Goal: Check status: Check status

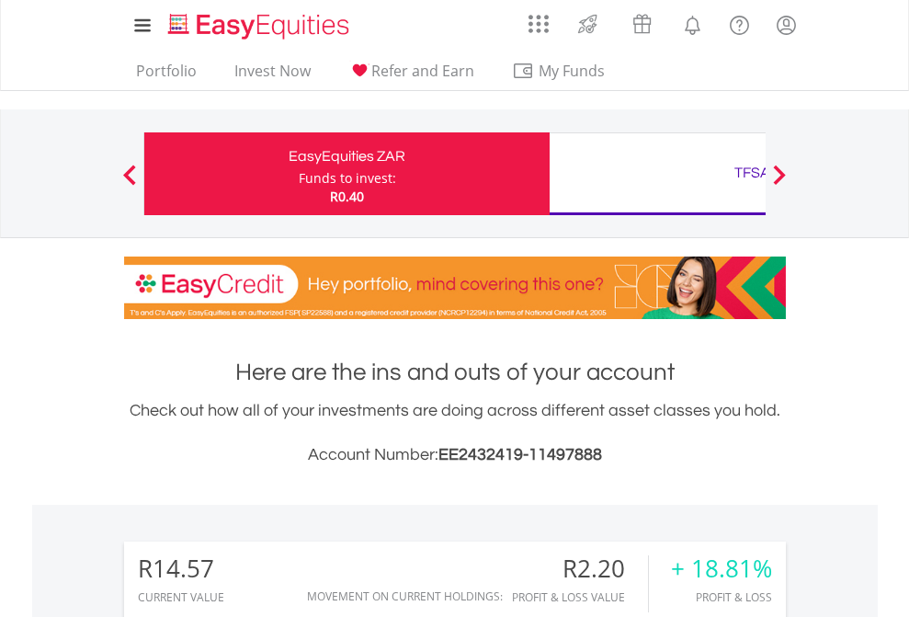
scroll to position [177, 289]
click at [299, 174] on div "Funds to invest:" at bounding box center [347, 178] width 97 height 18
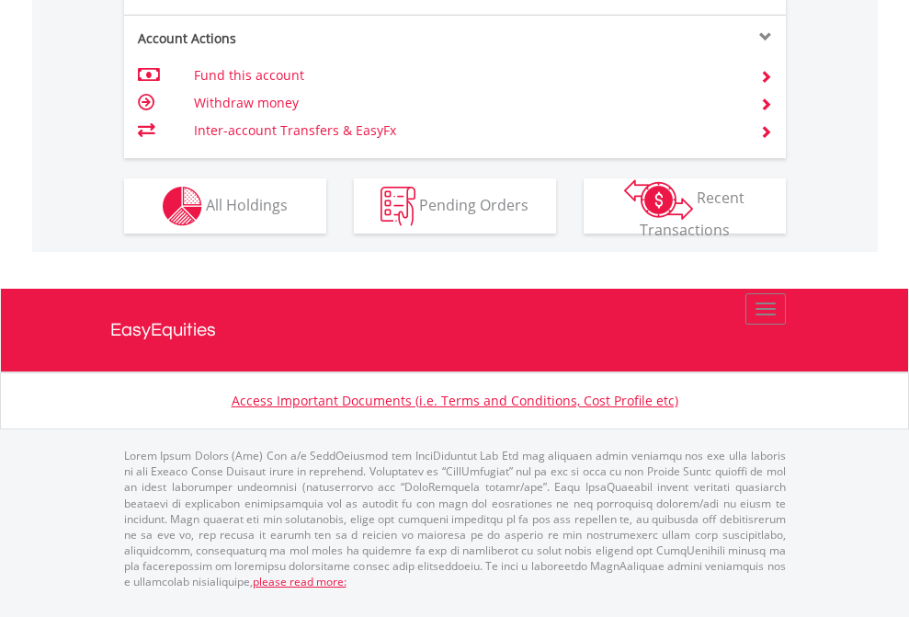
scroll to position [1799, 0]
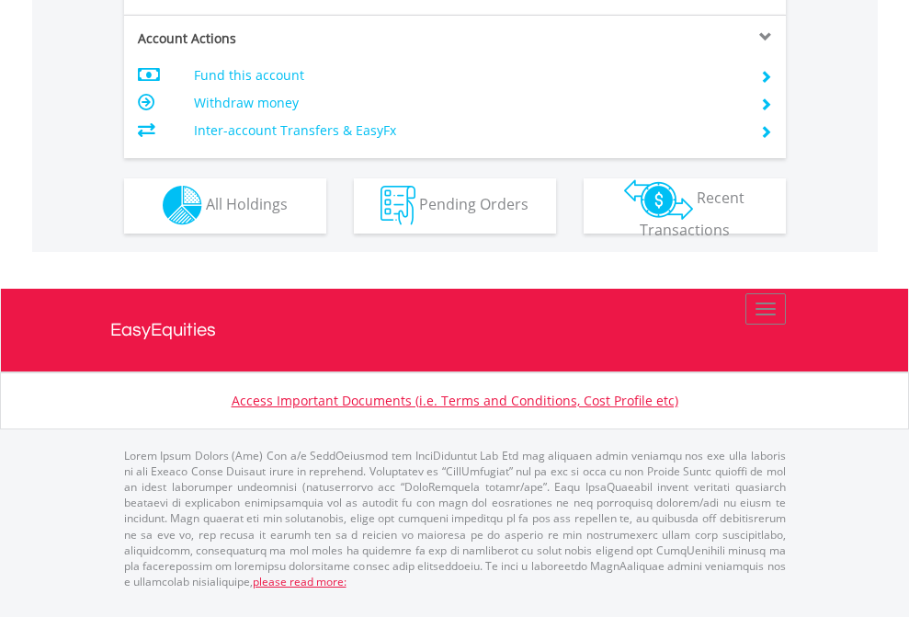
scroll to position [1719, 0]
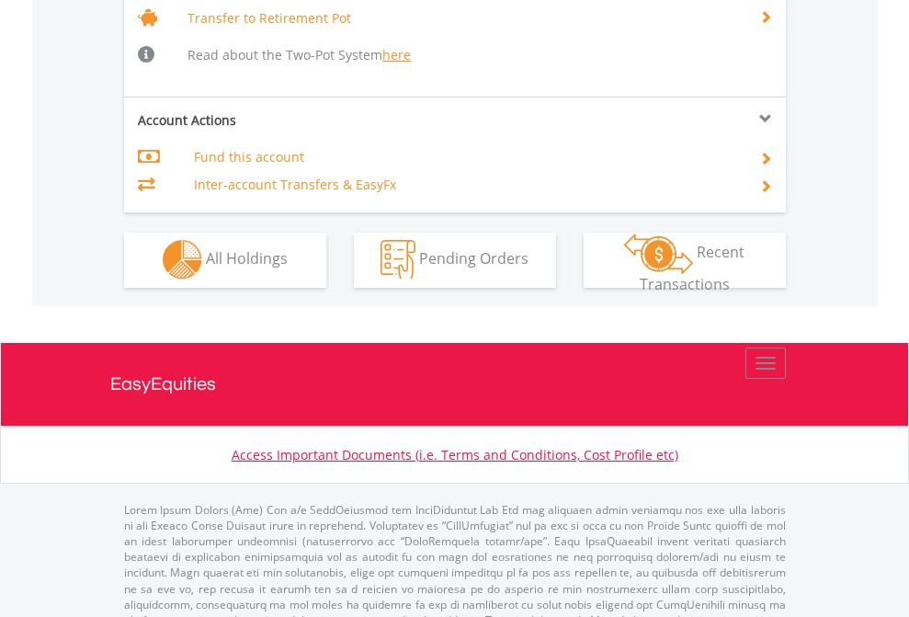
scroll to position [1827, 0]
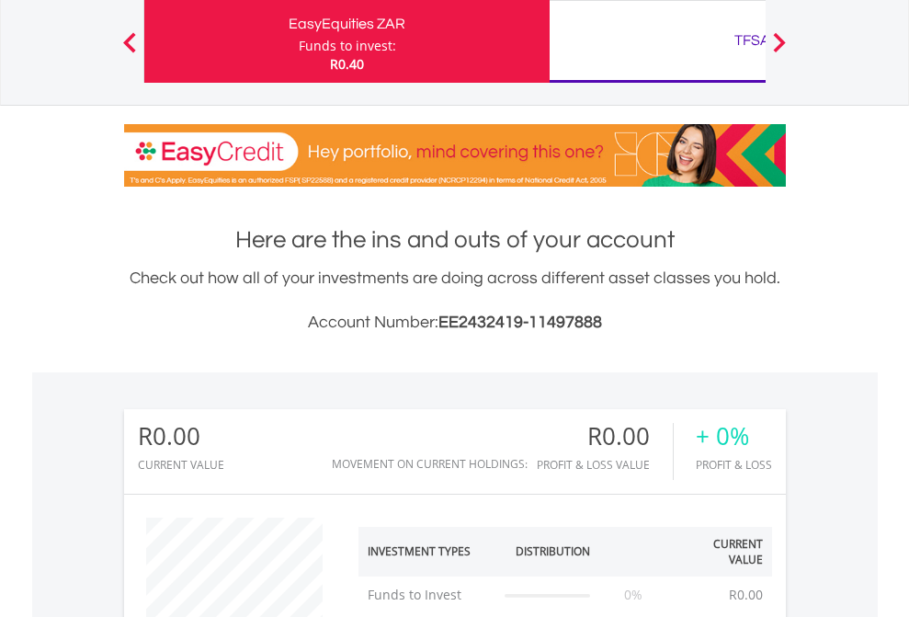
scroll to position [177, 289]
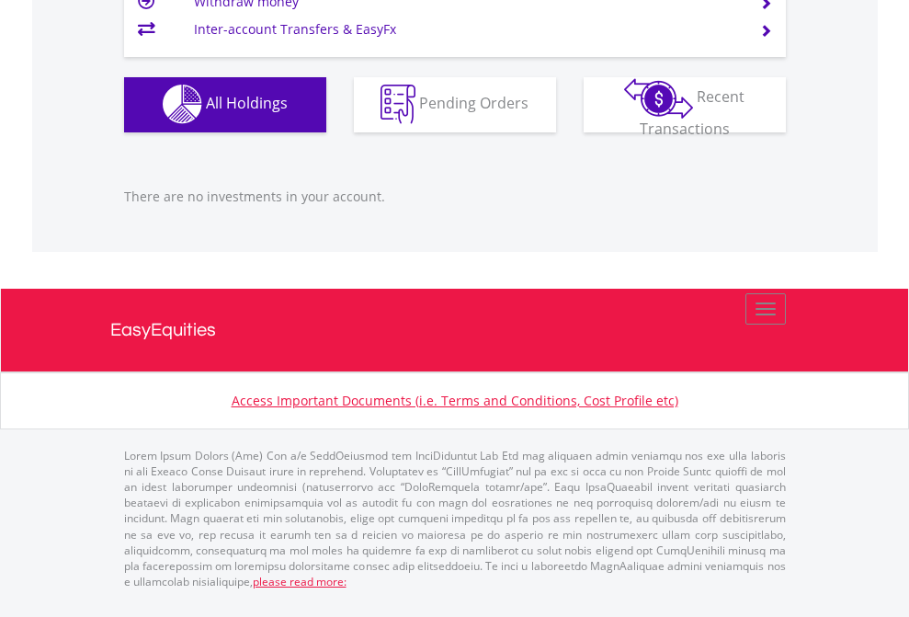
scroll to position [177, 289]
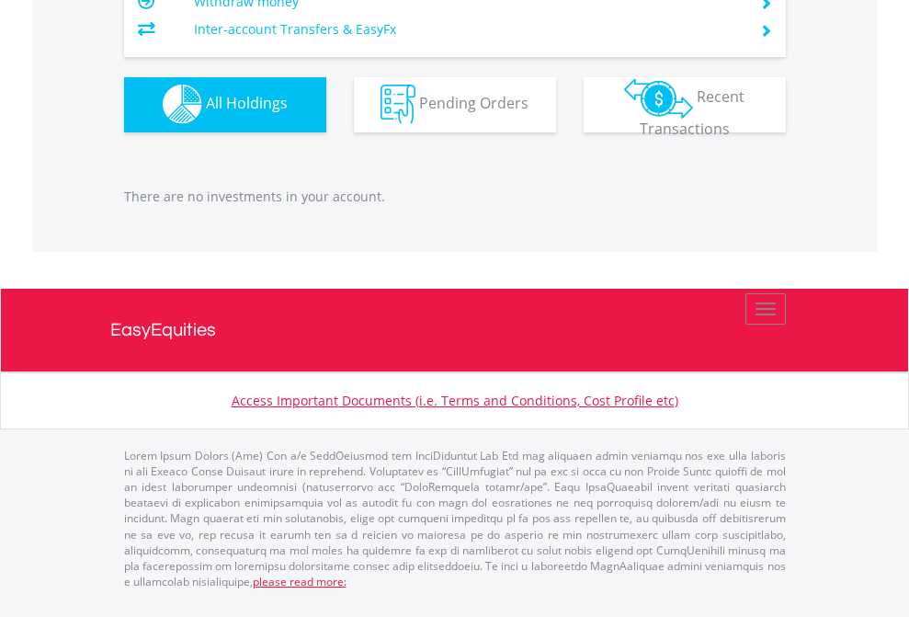
scroll to position [177, 289]
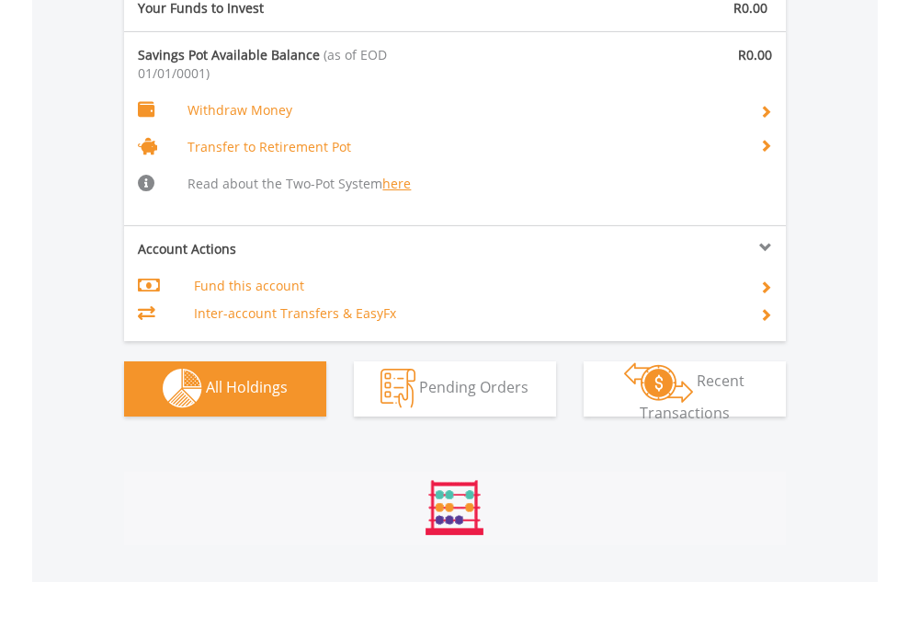
scroll to position [1928, 0]
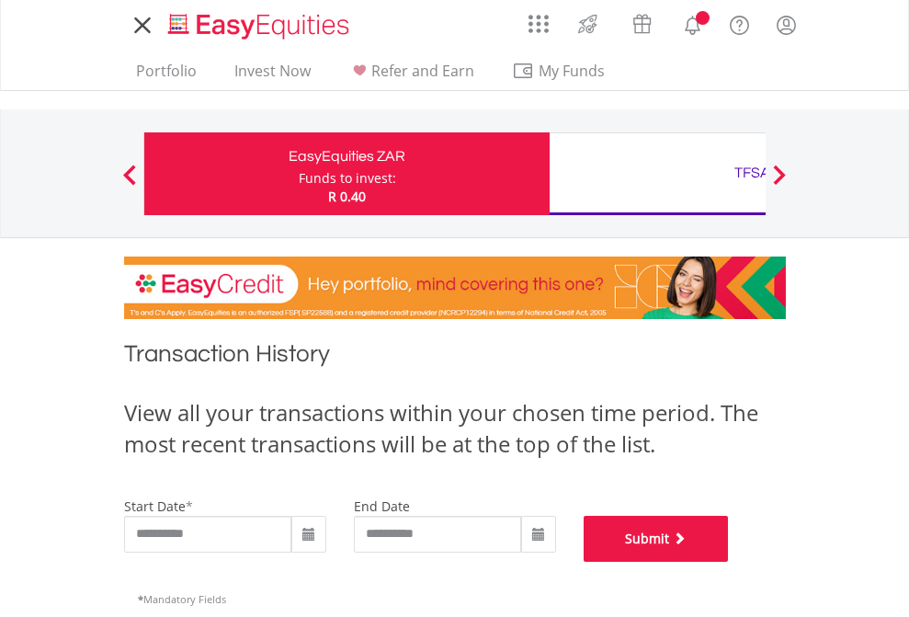
click at [729, 562] on button "Submit" at bounding box center [656, 539] width 145 height 46
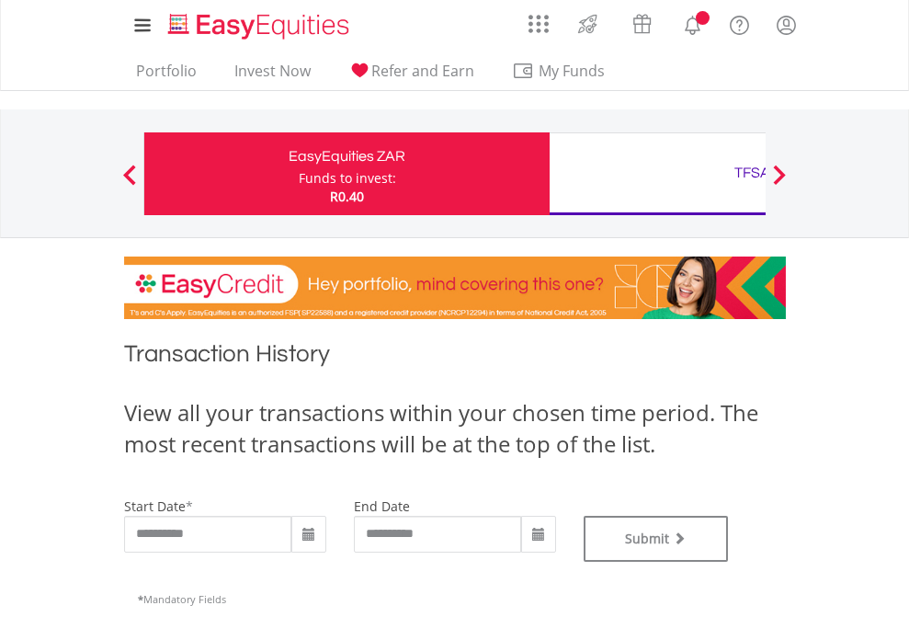
click at [657, 174] on div "TFSA" at bounding box center [752, 173] width 383 height 26
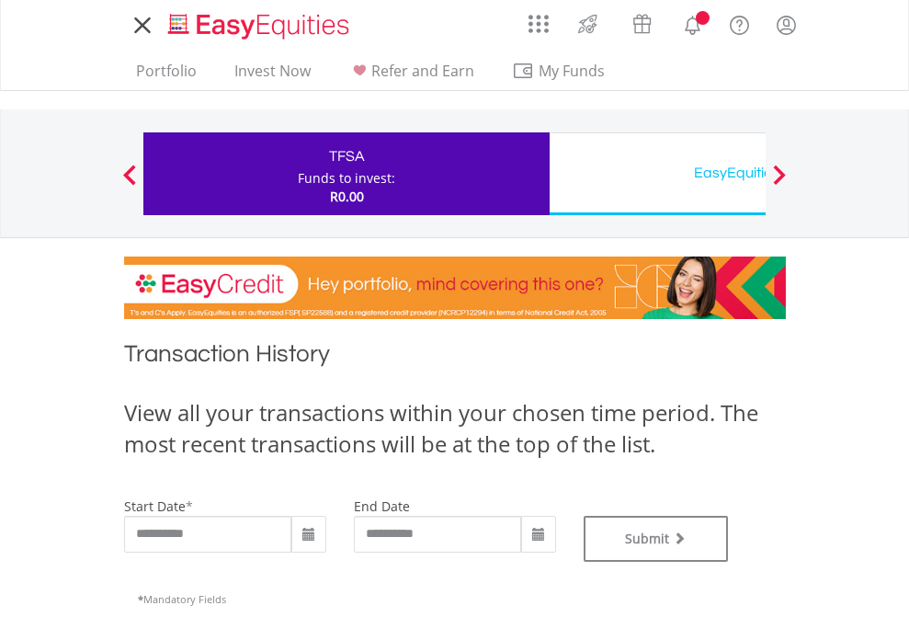
type input "**********"
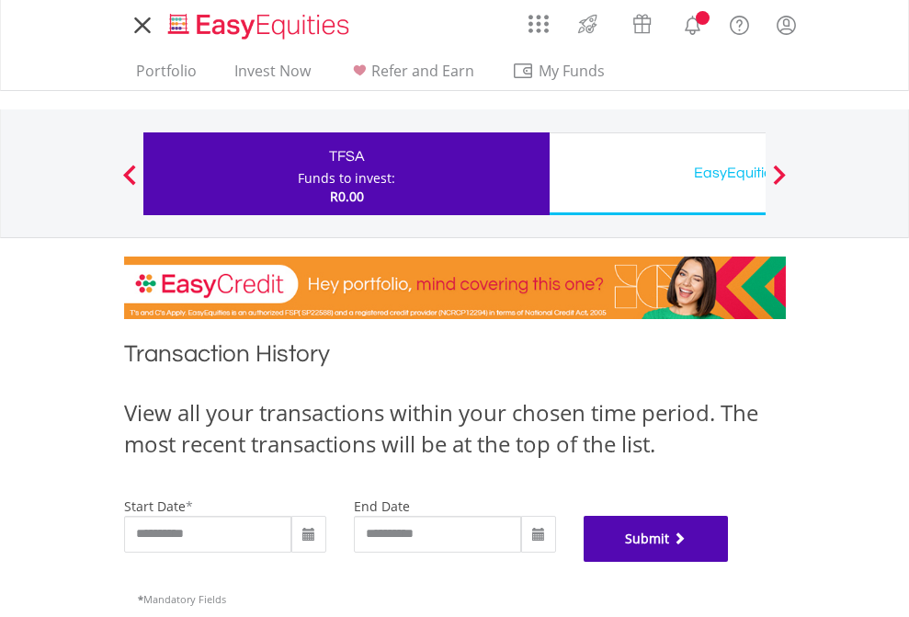
click at [729, 562] on button "Submit" at bounding box center [656, 539] width 145 height 46
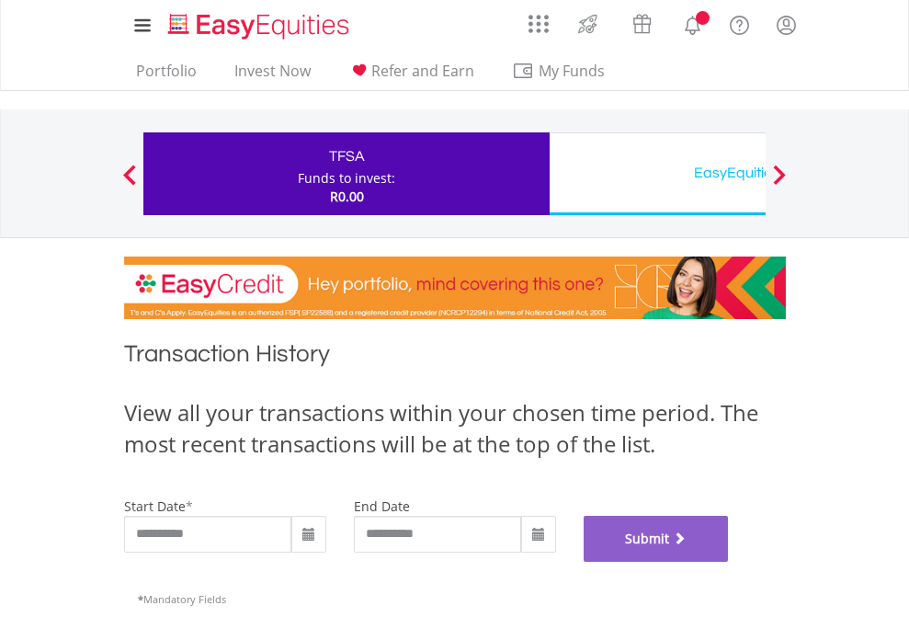
scroll to position [746, 0]
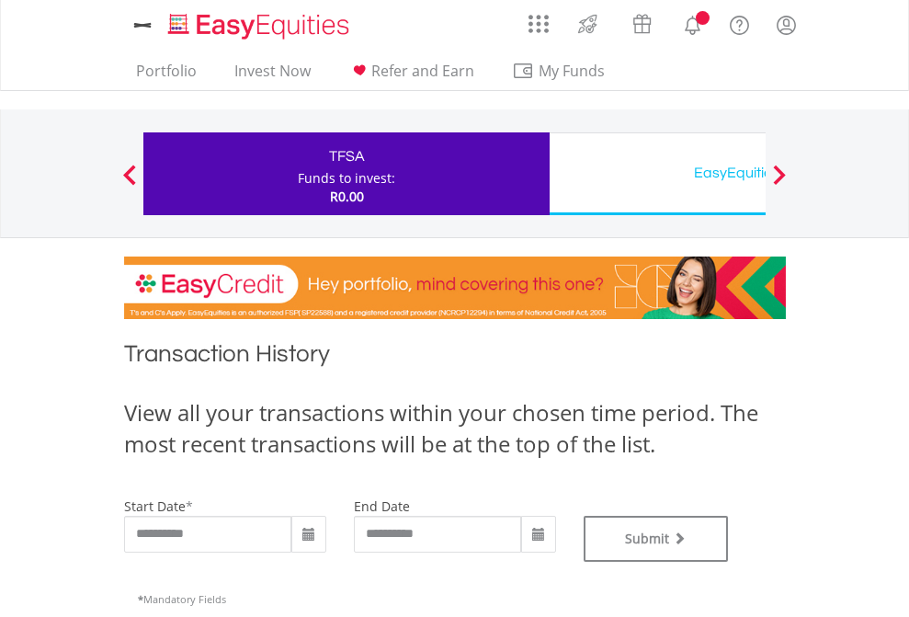
click at [657, 174] on div "EasyEquities USD" at bounding box center [752, 173] width 383 height 26
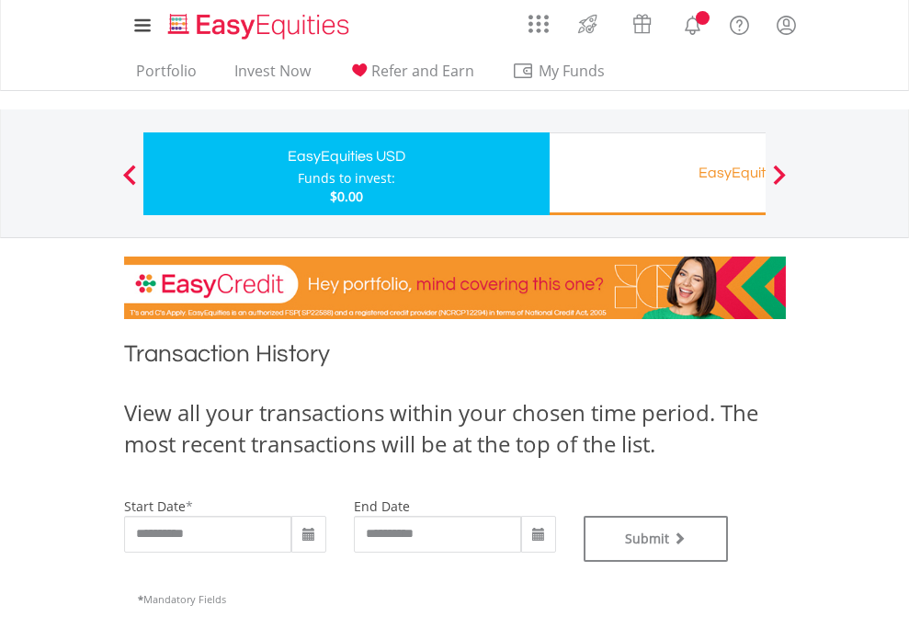
type input "**********"
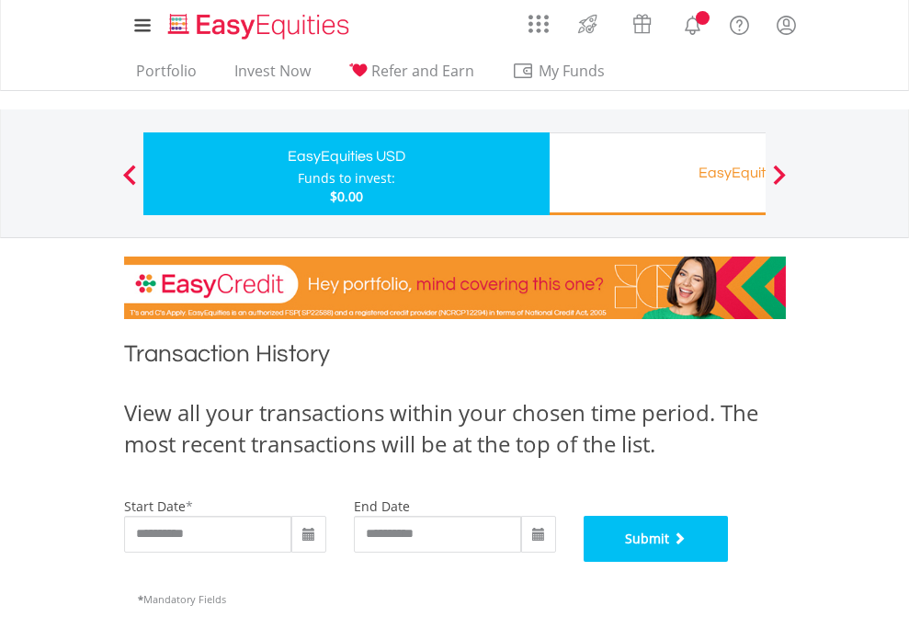
click at [729, 562] on button "Submit" at bounding box center [656, 539] width 145 height 46
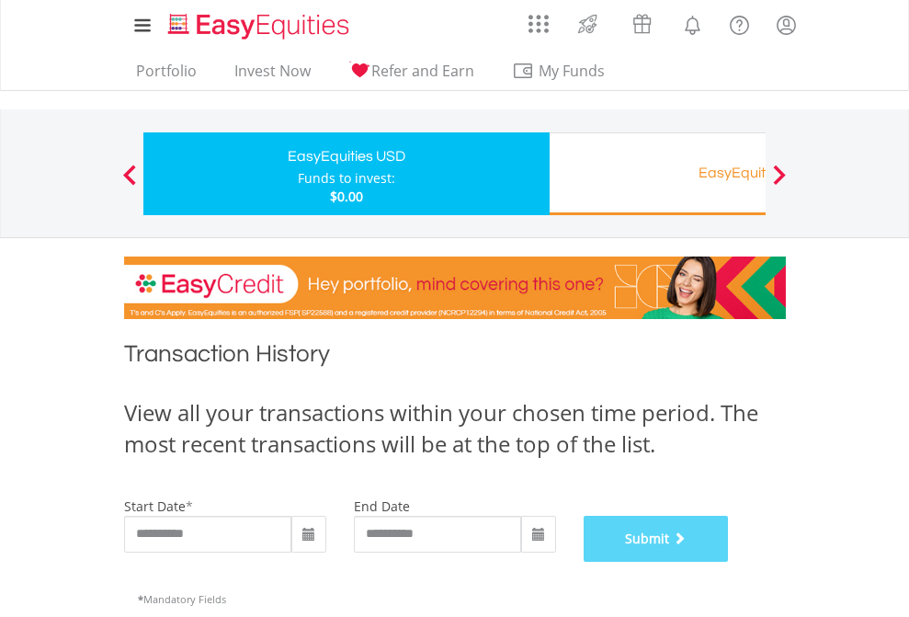
scroll to position [746, 0]
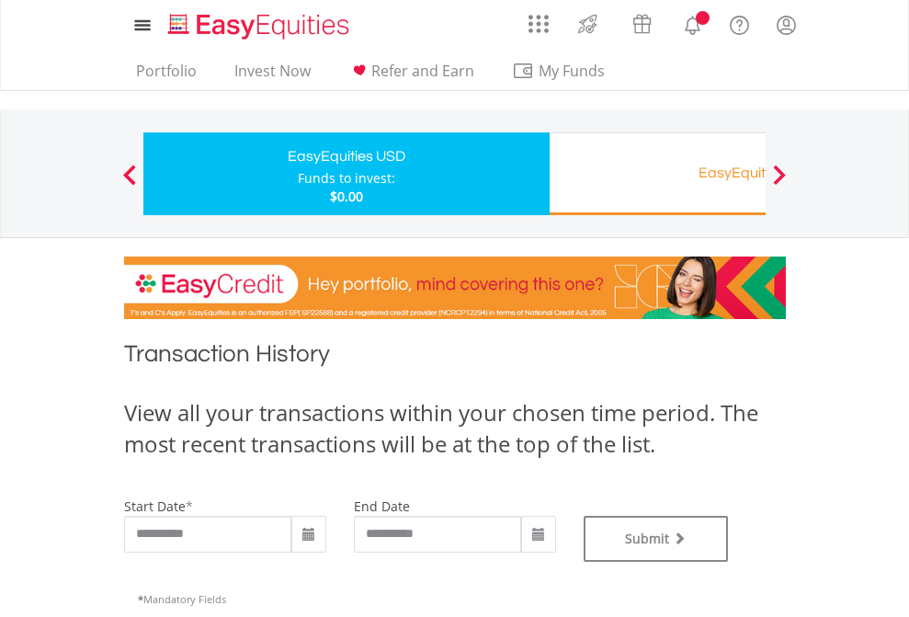
click at [657, 174] on div "EasyEquities RA" at bounding box center [752, 173] width 383 height 26
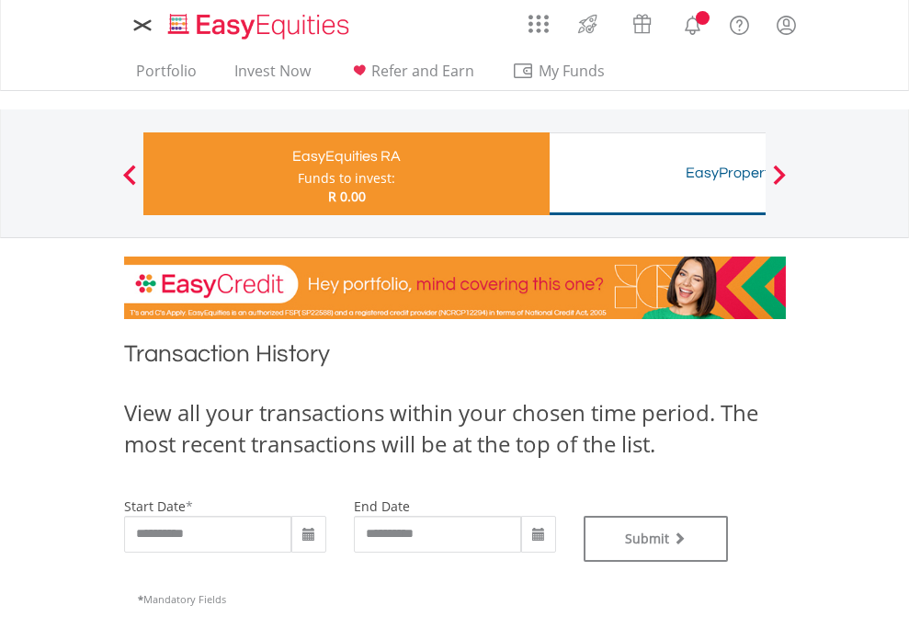
type input "**********"
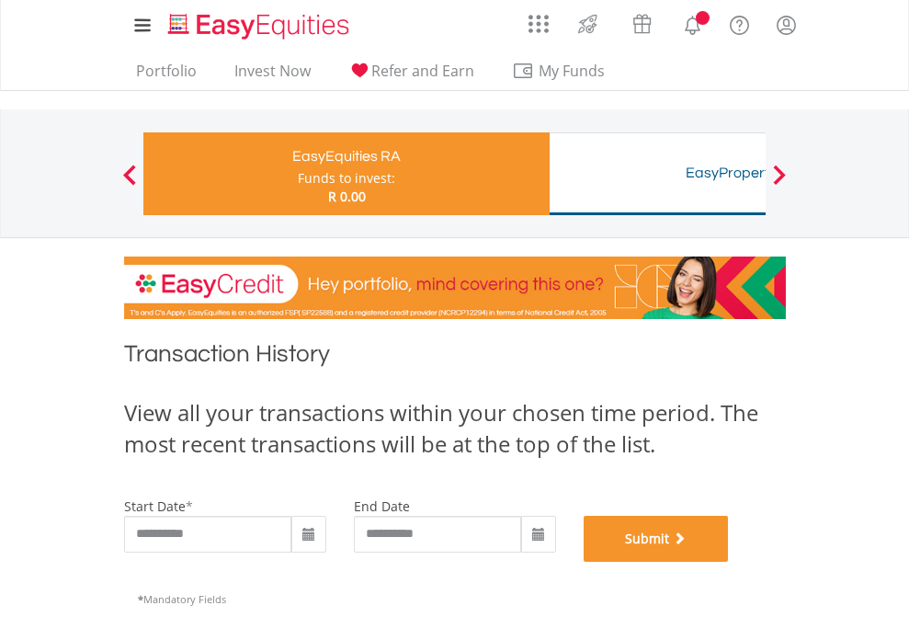
click at [729, 562] on button "Submit" at bounding box center [656, 539] width 145 height 46
